Goal: Find specific page/section: Find specific page/section

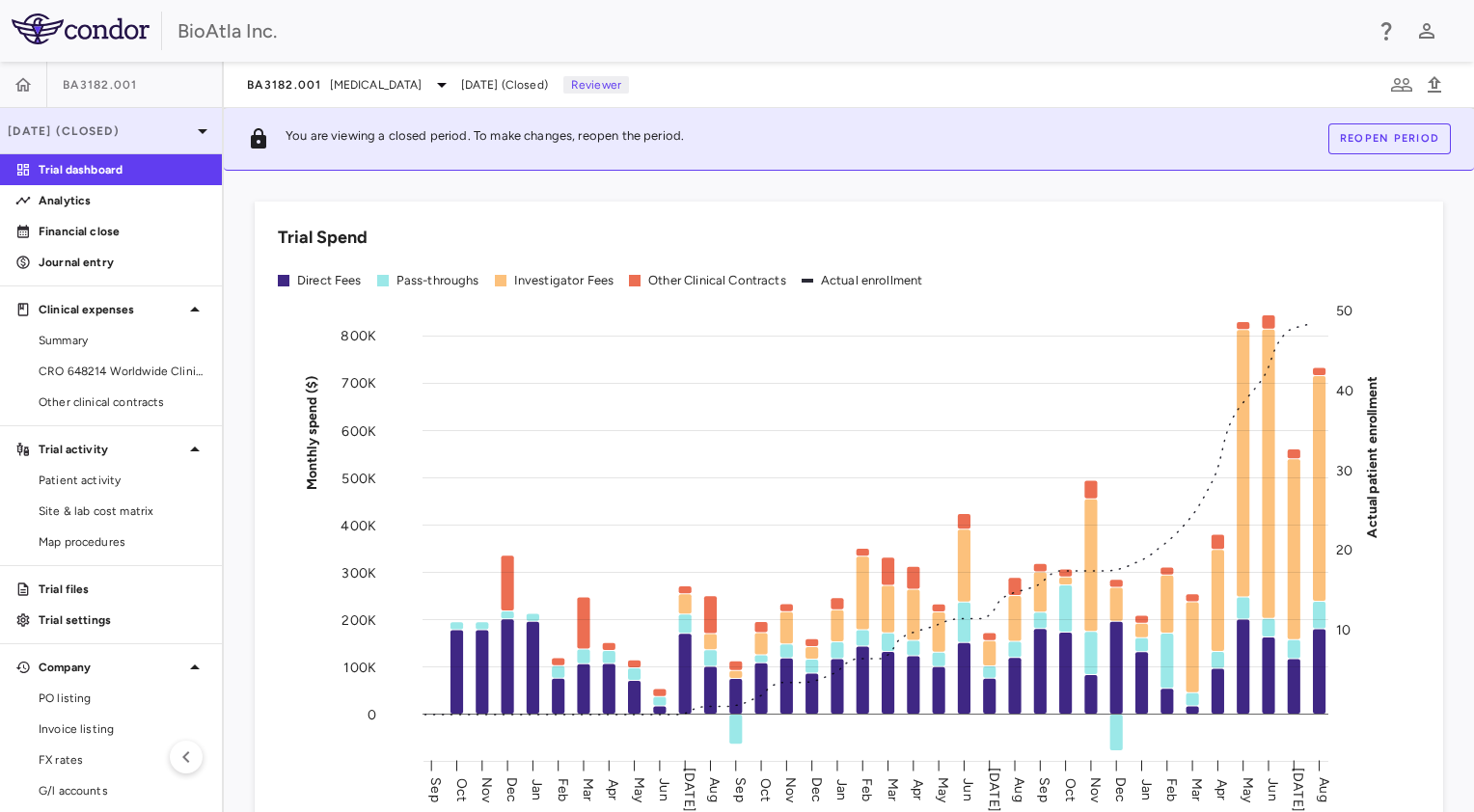
click at [90, 133] on p "Aug 2025 (Closed)" at bounding box center [100, 131] width 184 height 18
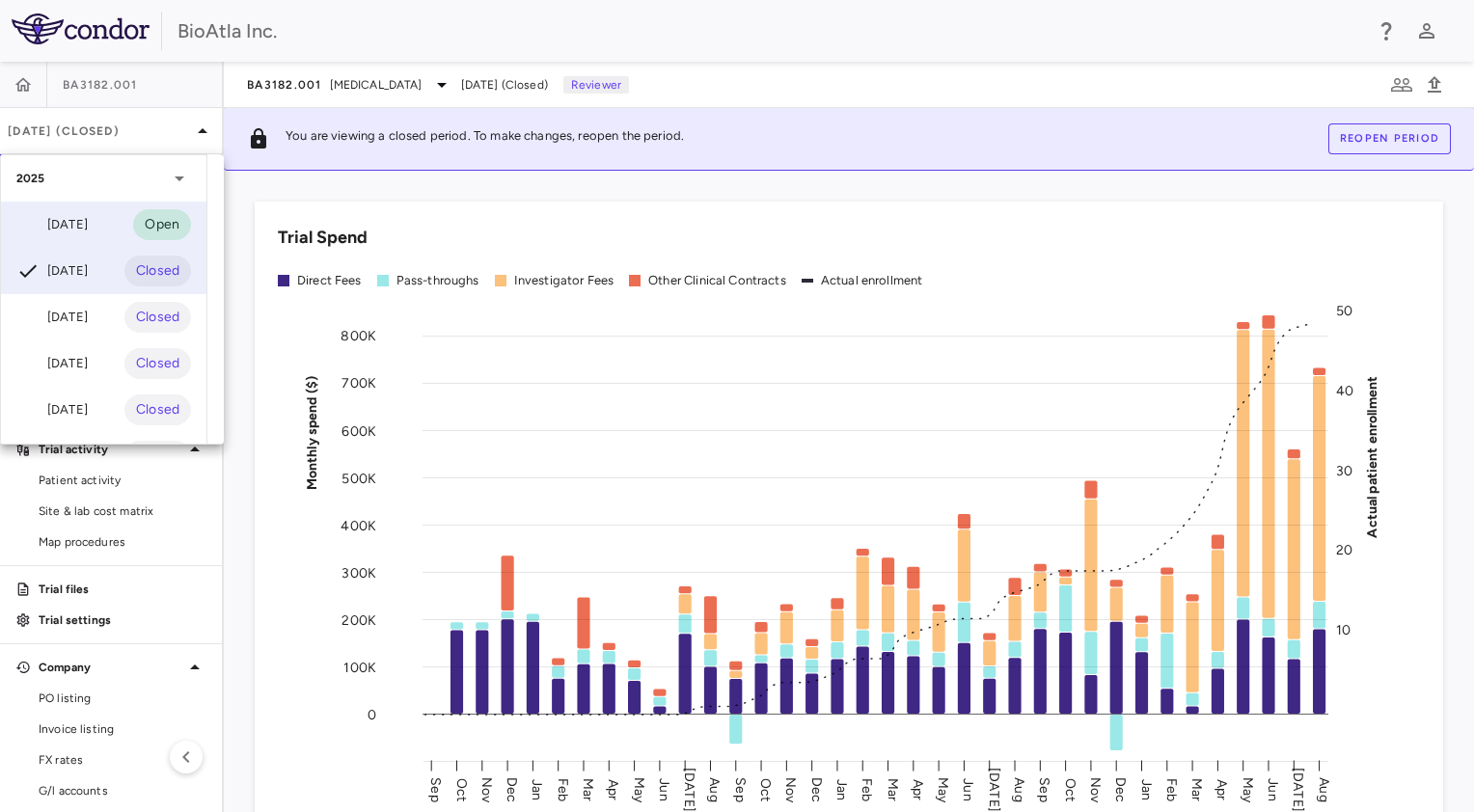
click at [56, 229] on div "Sep 2025" at bounding box center [52, 224] width 71 height 23
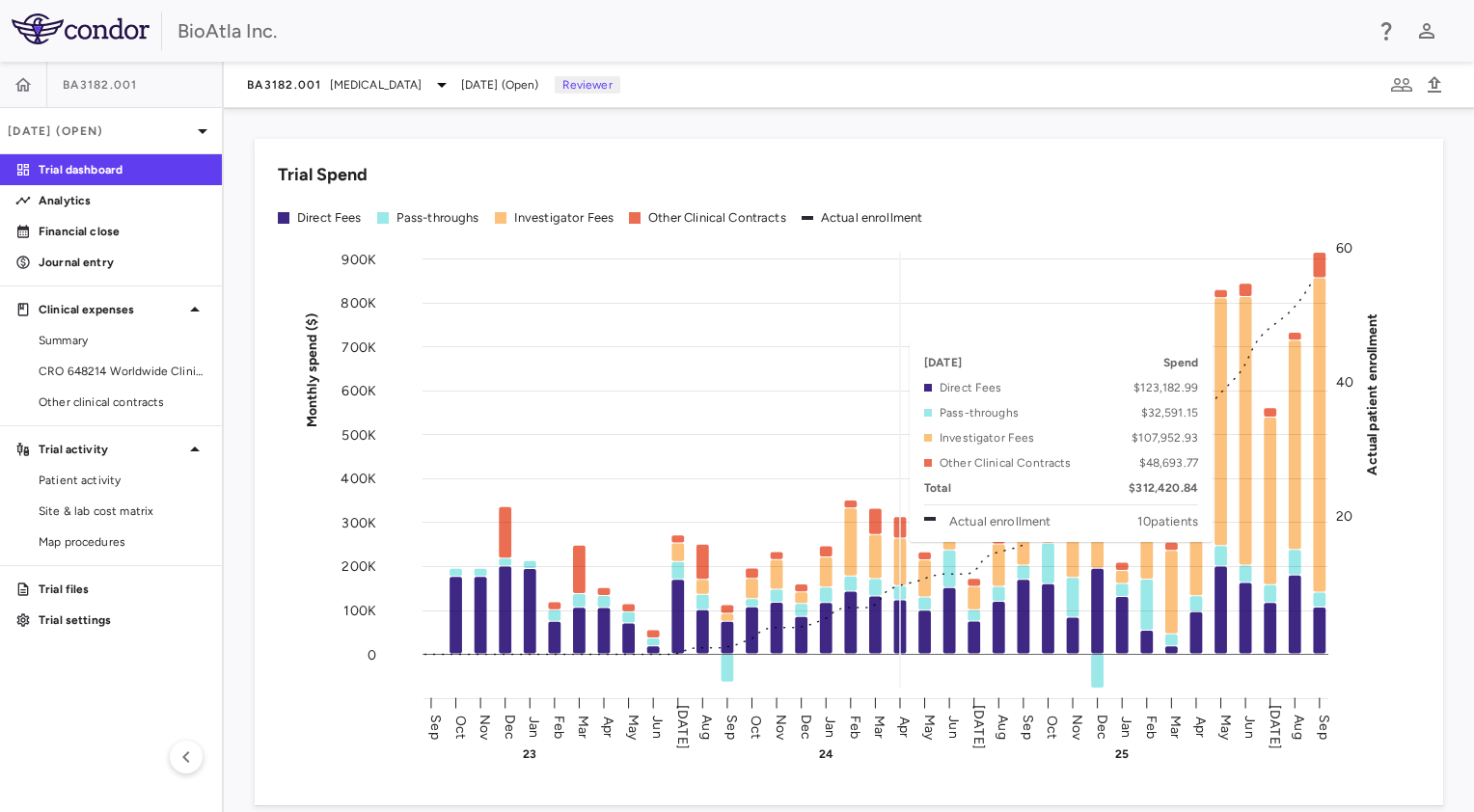
scroll to position [97, 0]
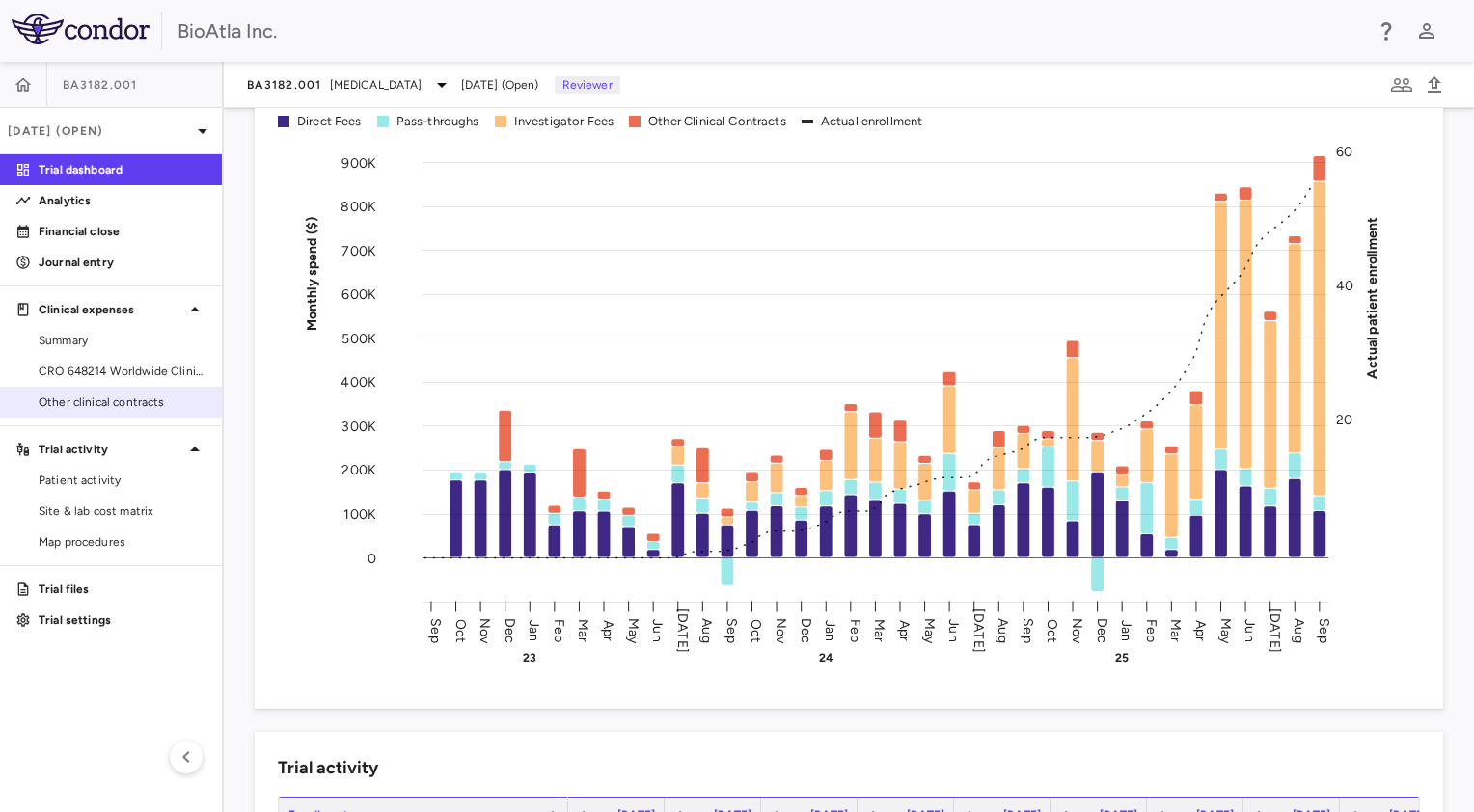
drag, startPoint x: 73, startPoint y: 402, endPoint x: 161, endPoint y: 413, distance: 88.7
click at [74, 402] on span "Other clinical contracts" at bounding box center [122, 403] width 168 height 18
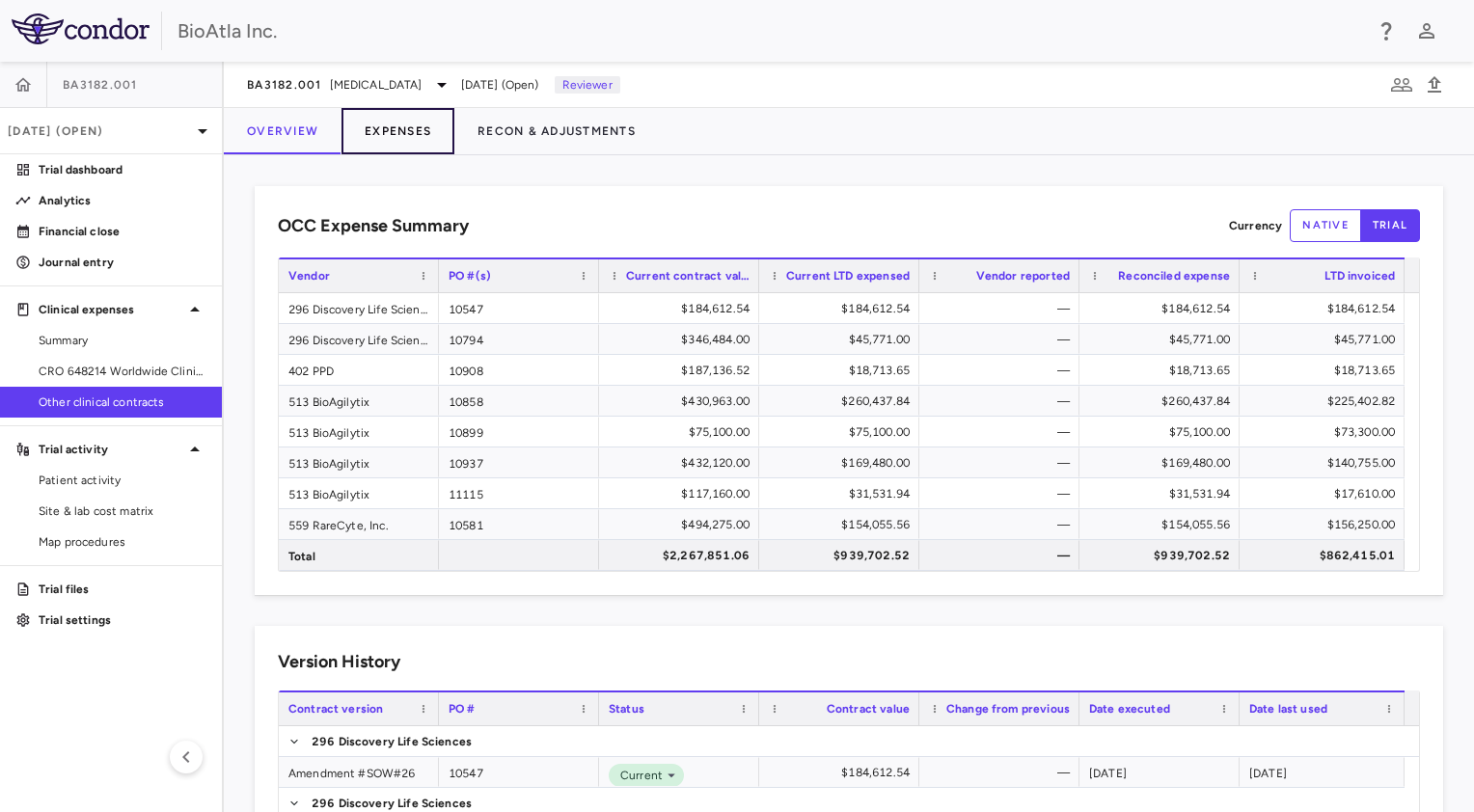
click at [386, 127] on button "Expenses" at bounding box center [398, 130] width 112 height 46
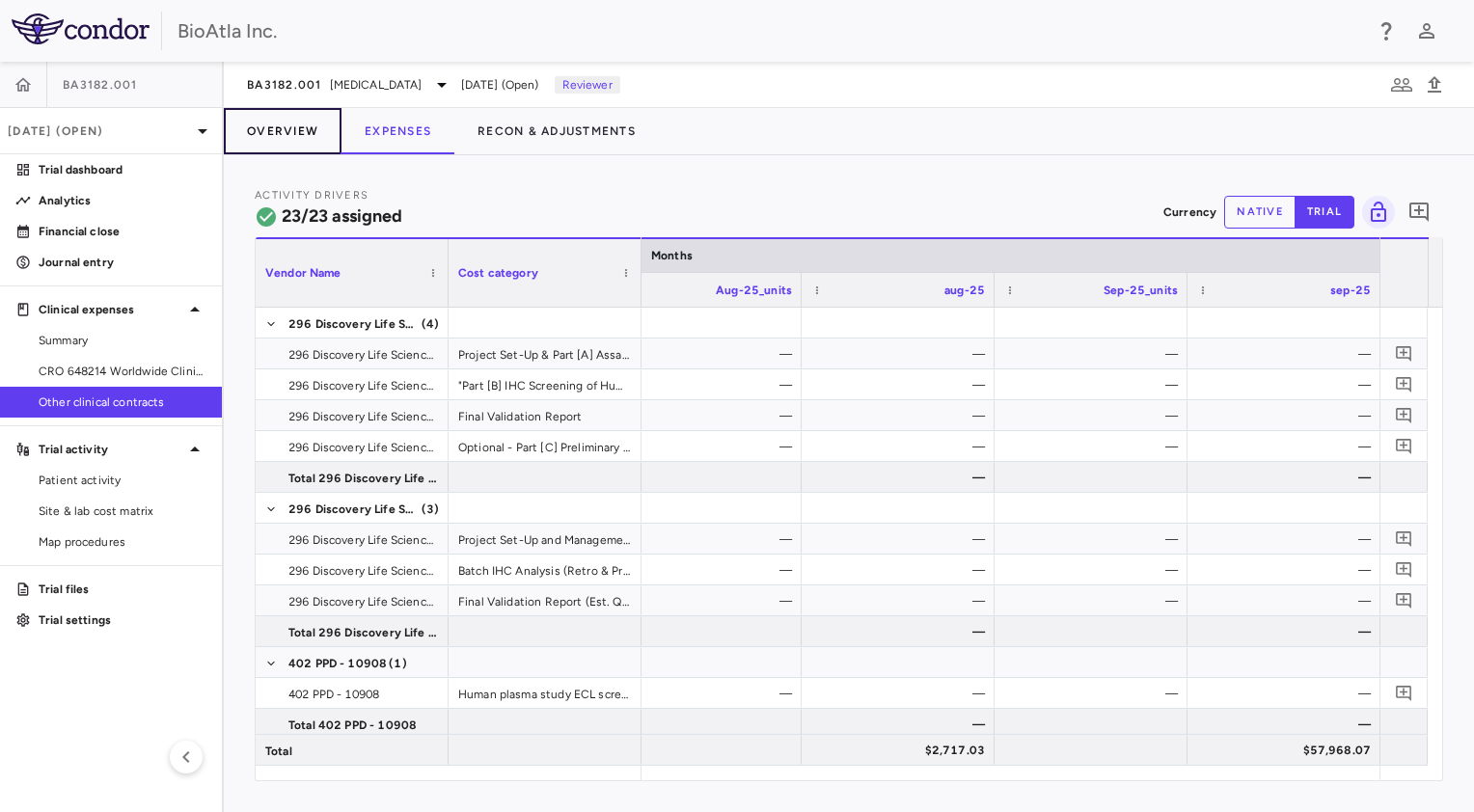
click at [301, 120] on button "Overview" at bounding box center [282, 130] width 117 height 46
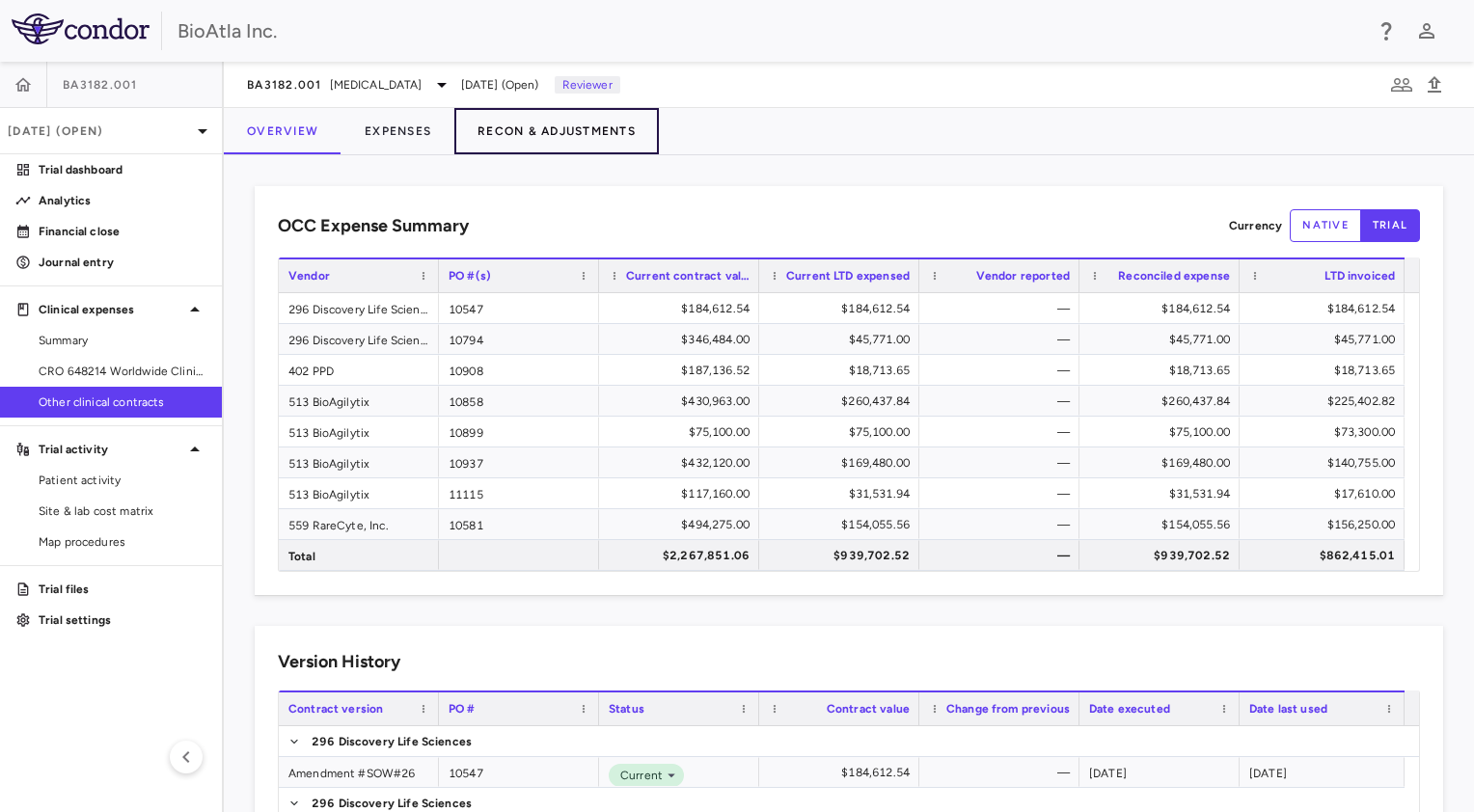
click at [554, 129] on button "Recon & Adjustments" at bounding box center [555, 130] width 204 height 46
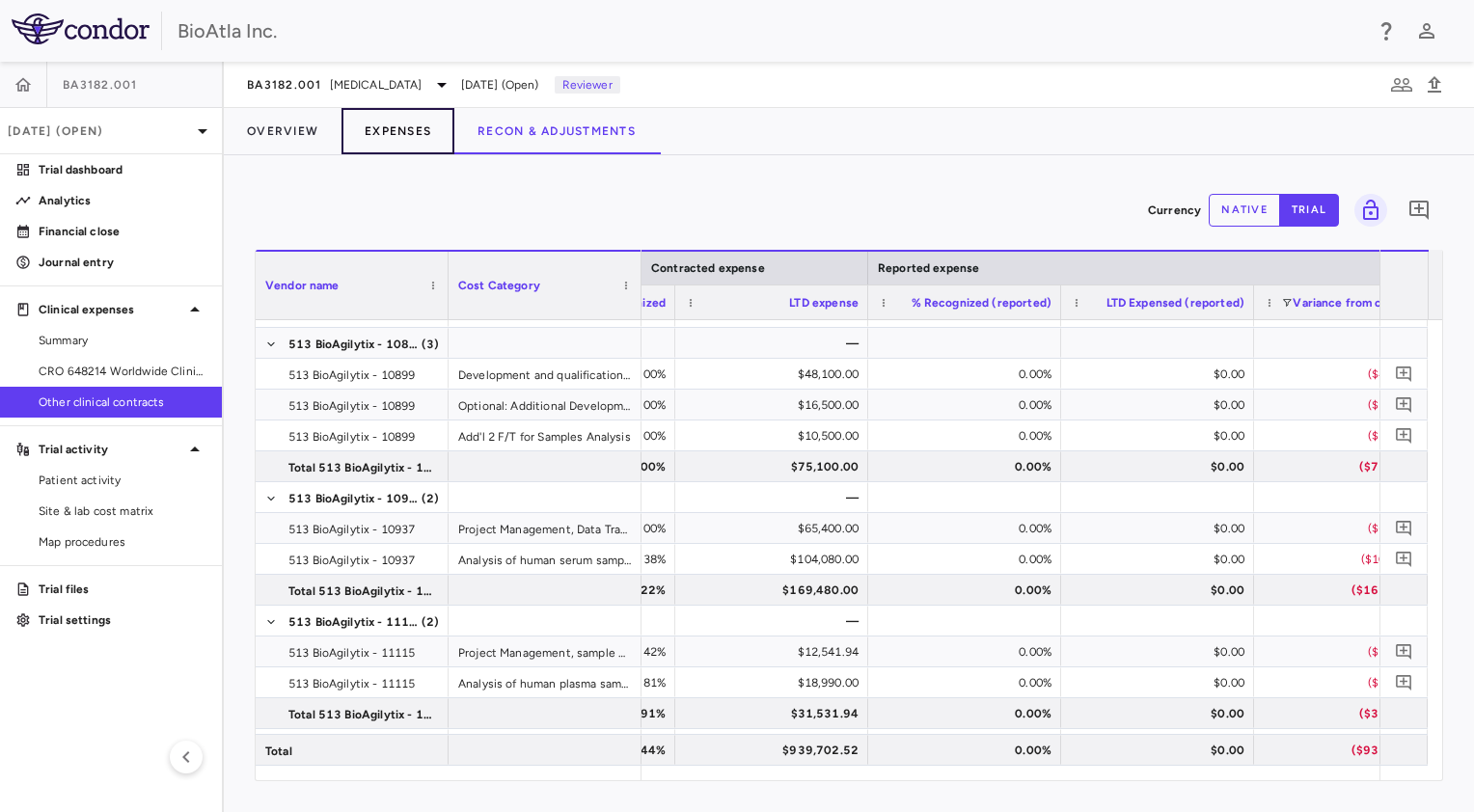
click at [381, 137] on button "Expenses" at bounding box center [398, 130] width 112 height 46
